Goal: Information Seeking & Learning: Learn about a topic

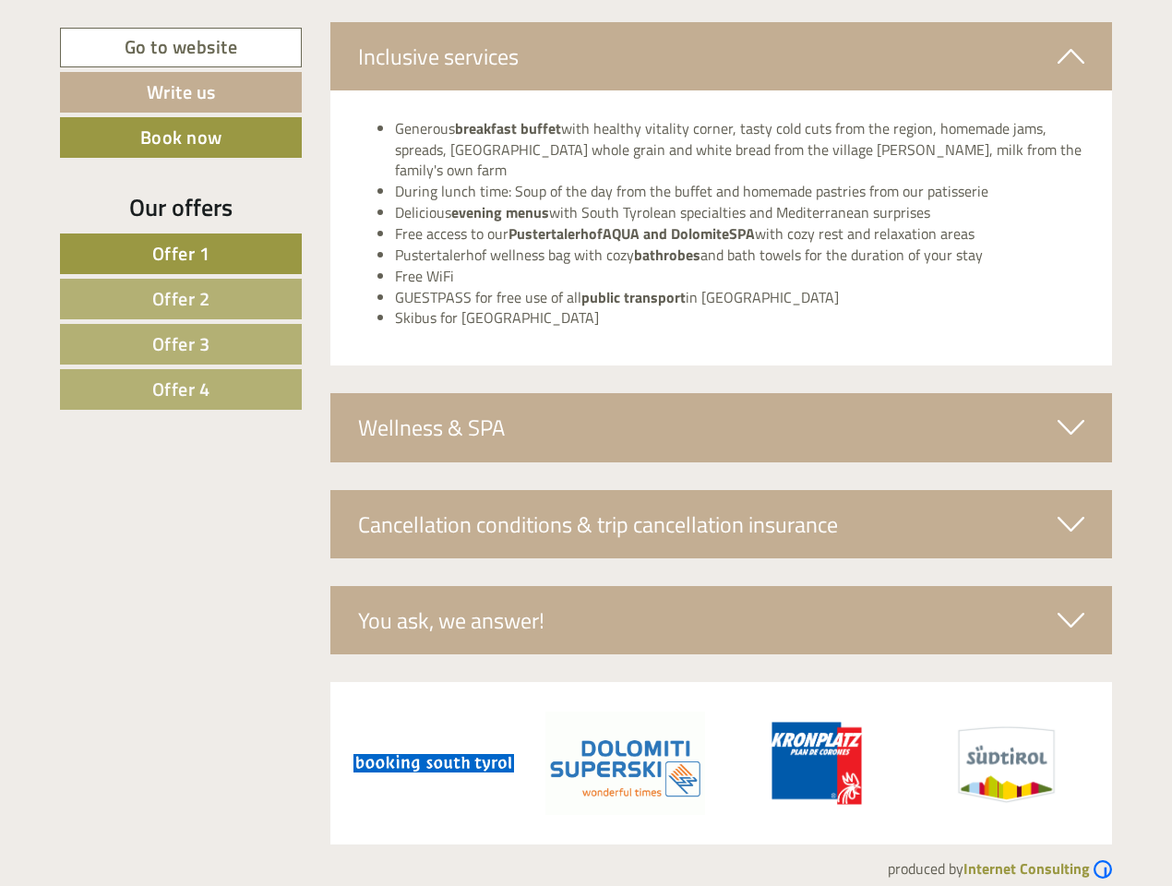
click at [181, 254] on span "Offer 1" at bounding box center [181, 253] width 58 height 29
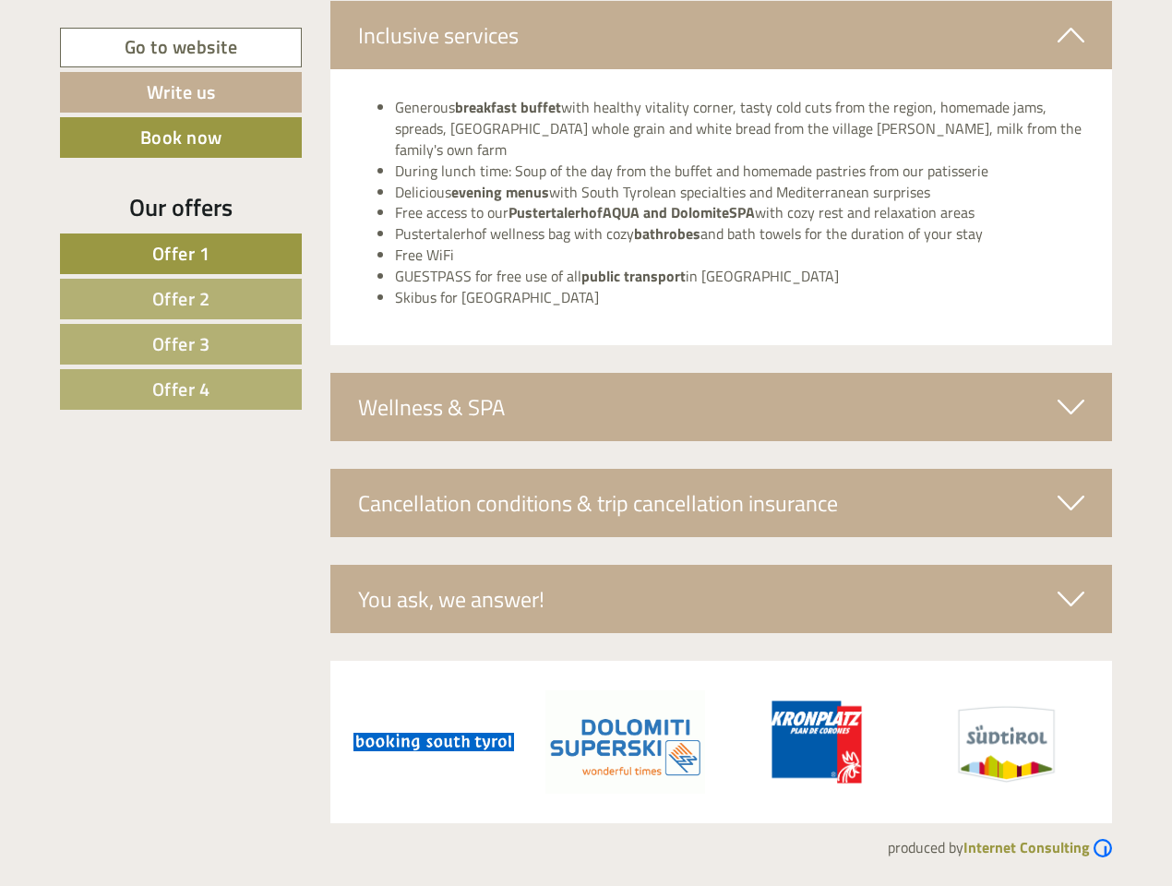
click at [181, 299] on span "Offer 2" at bounding box center [181, 298] width 58 height 29
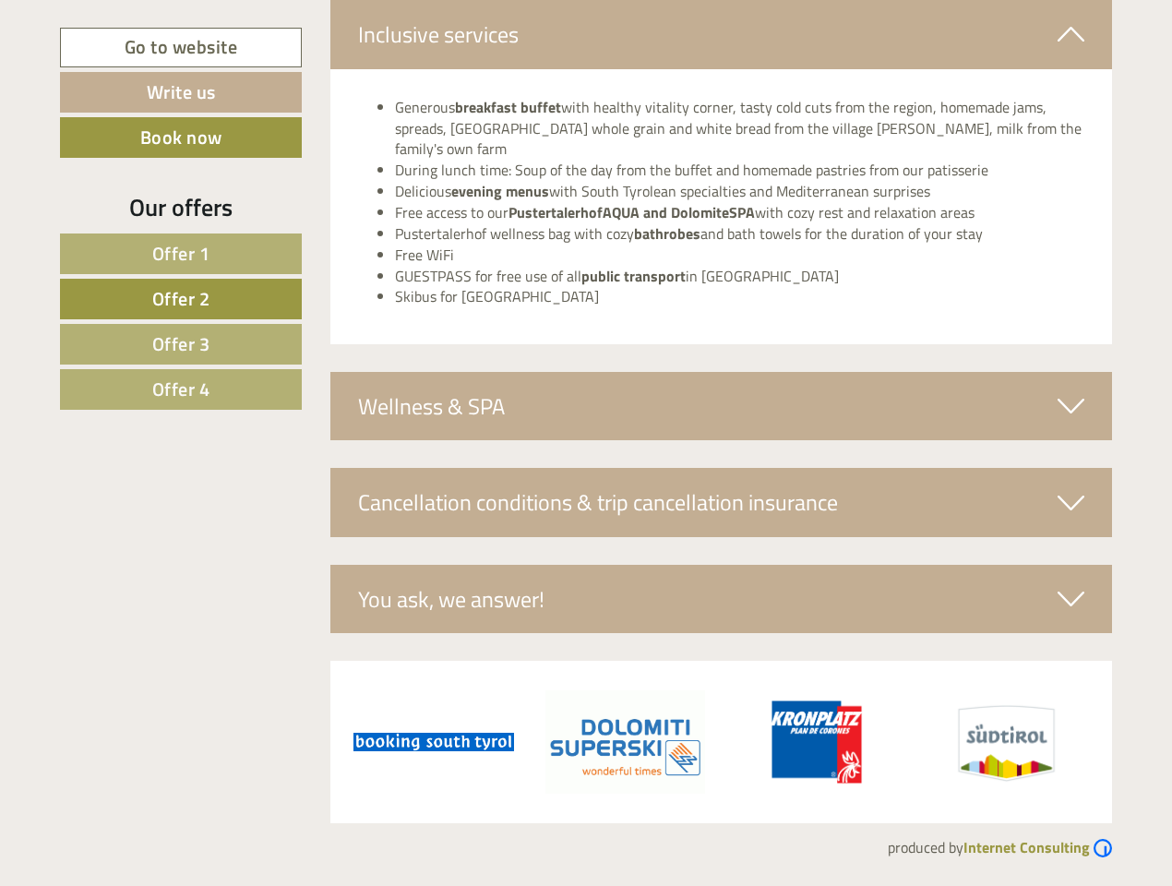
click at [181, 344] on span "Offer 3" at bounding box center [181, 344] width 58 height 29
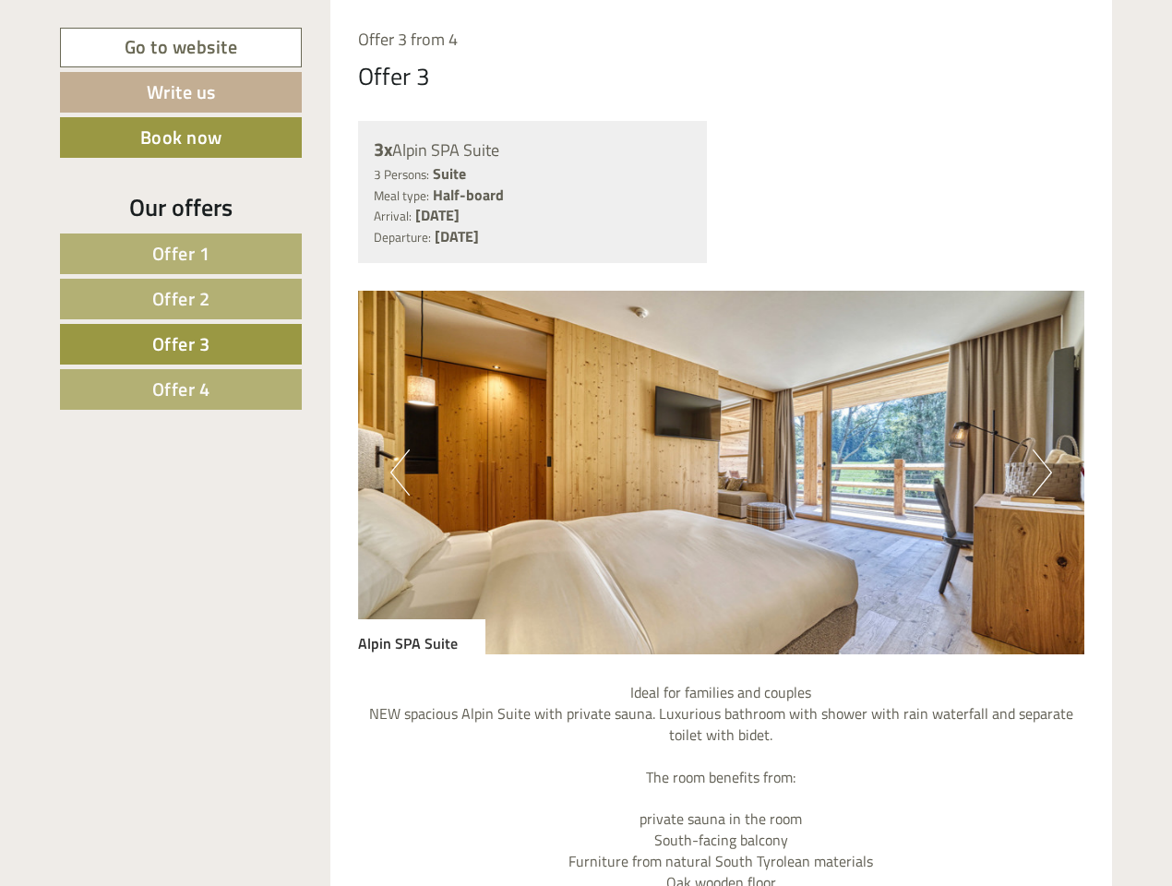
click at [181, 390] on span "Offer 4" at bounding box center [181, 389] width 58 height 29
